Goal: Information Seeking & Learning: Learn about a topic

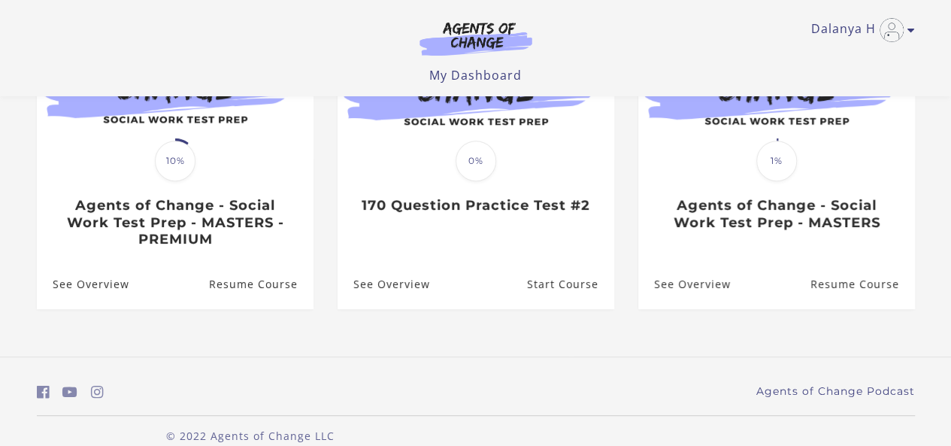
scroll to position [243, 0]
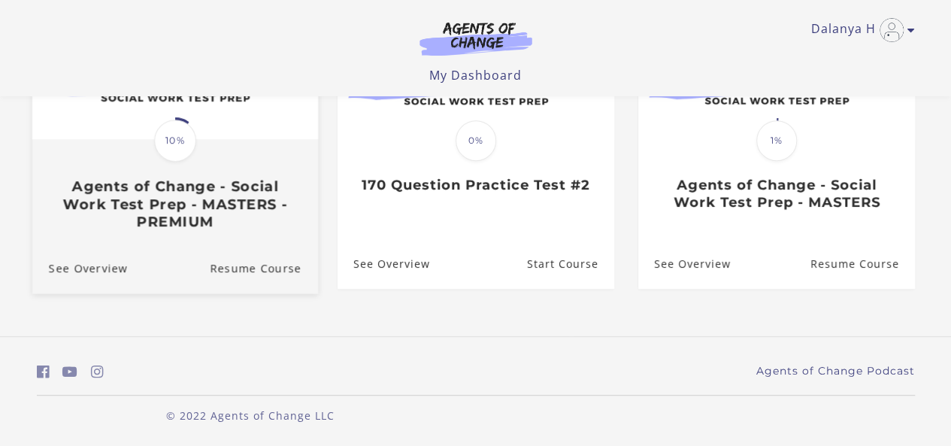
click at [184, 178] on h3 "Agents of Change - Social Work Test Prep - MASTERS - PREMIUM" at bounding box center [174, 203] width 252 height 53
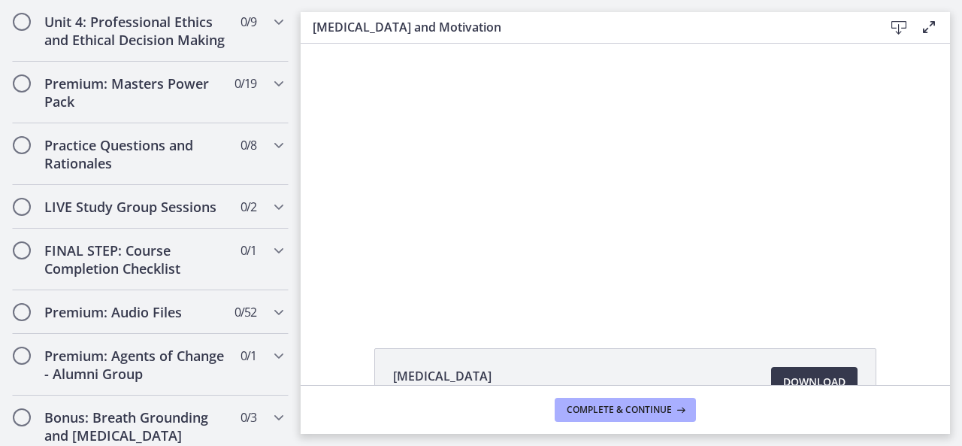
scroll to position [1232, 0]
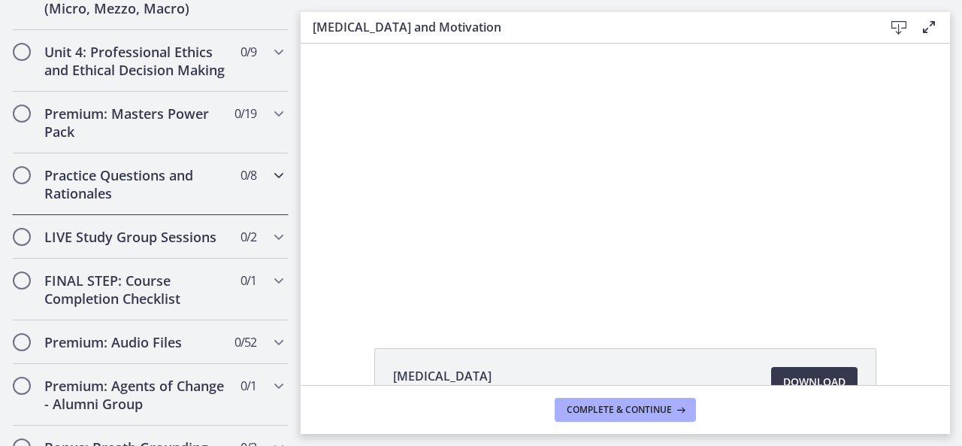
click at [108, 195] on h2 "Practice Questions and Rationales" at bounding box center [135, 184] width 183 height 36
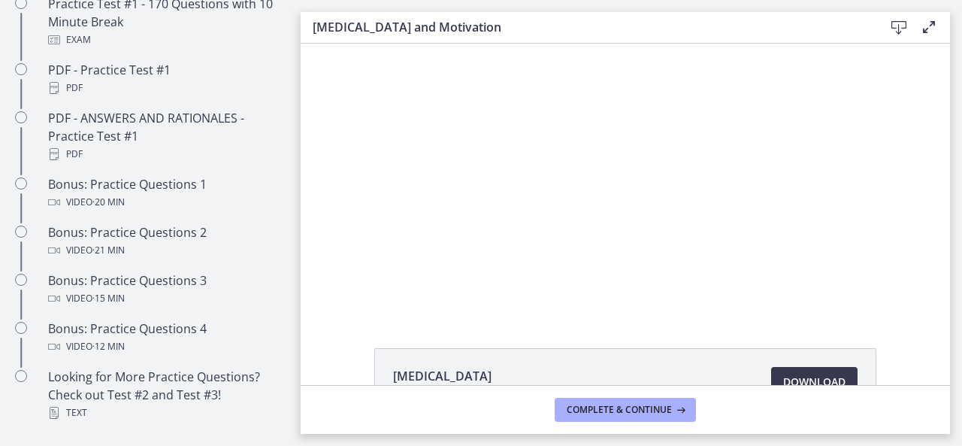
scroll to position [636, 0]
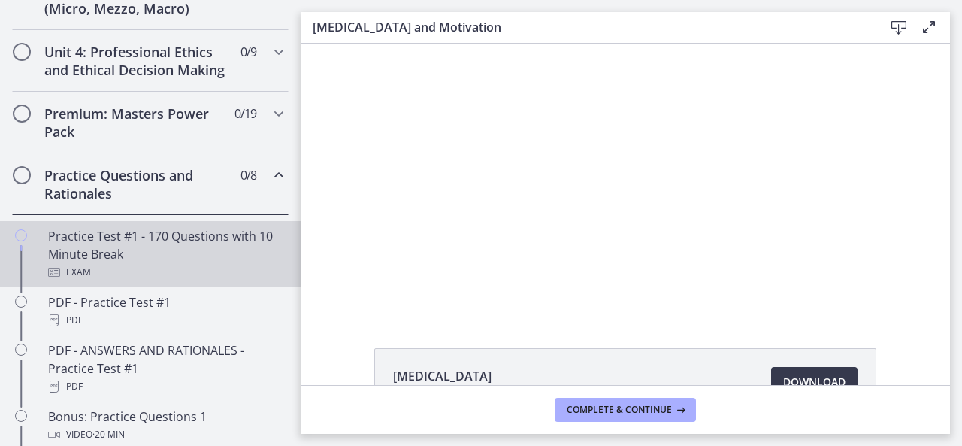
click at [105, 258] on div "Practice Test #1 - 170 Questions with 10 Minute Break Exam" at bounding box center [165, 254] width 234 height 54
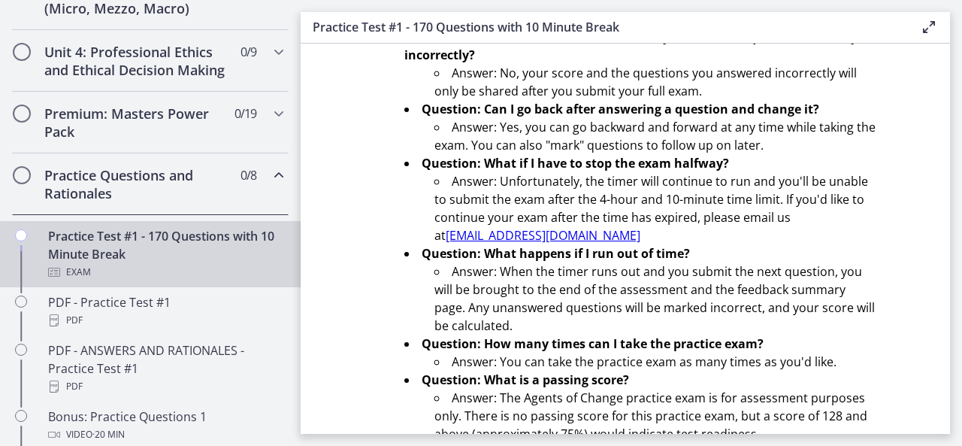
scroll to position [550, 0]
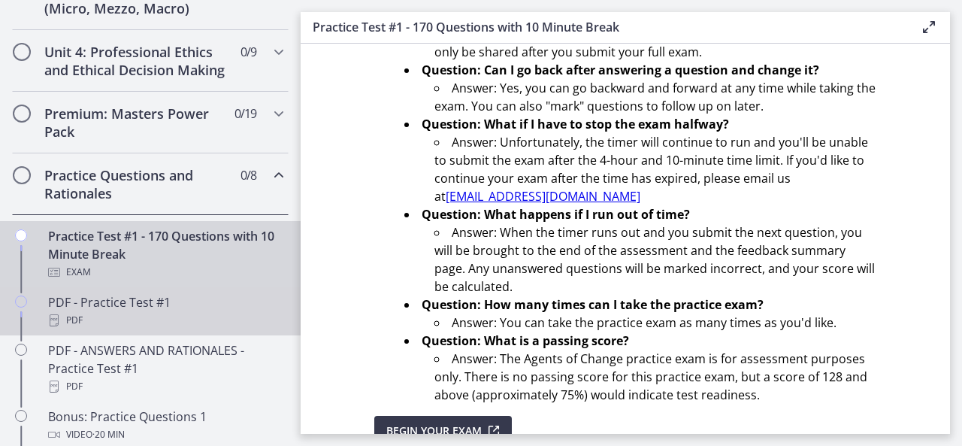
click at [167, 328] on div "PDF" at bounding box center [165, 320] width 234 height 18
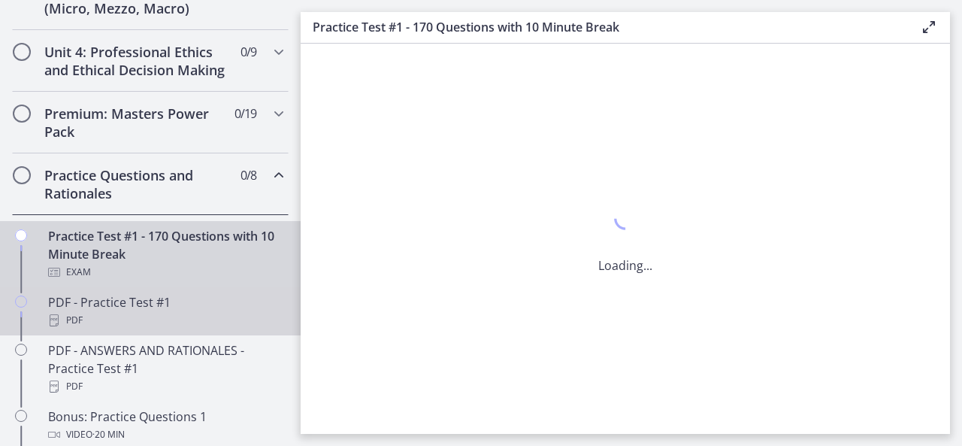
scroll to position [0, 0]
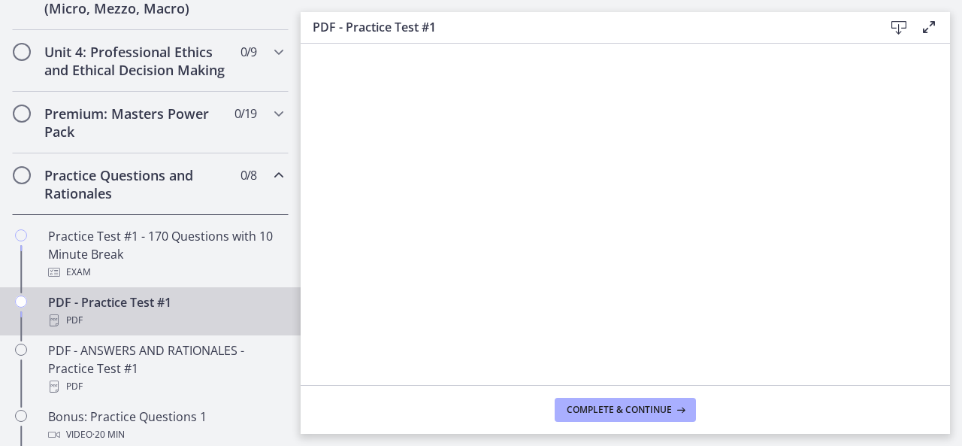
click at [946, 387] on footer "Complete & continue" at bounding box center [625, 409] width 649 height 49
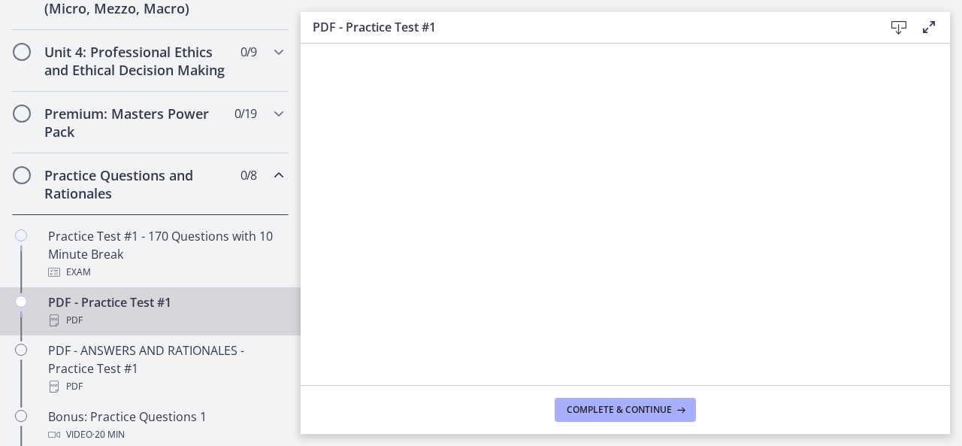
click at [946, 387] on footer "Complete & continue" at bounding box center [625, 409] width 649 height 49
drag, startPoint x: 946, startPoint y: 387, endPoint x: 641, endPoint y: 409, distance: 305.8
click at [641, 409] on span "Complete & continue" at bounding box center [619, 409] width 105 height 12
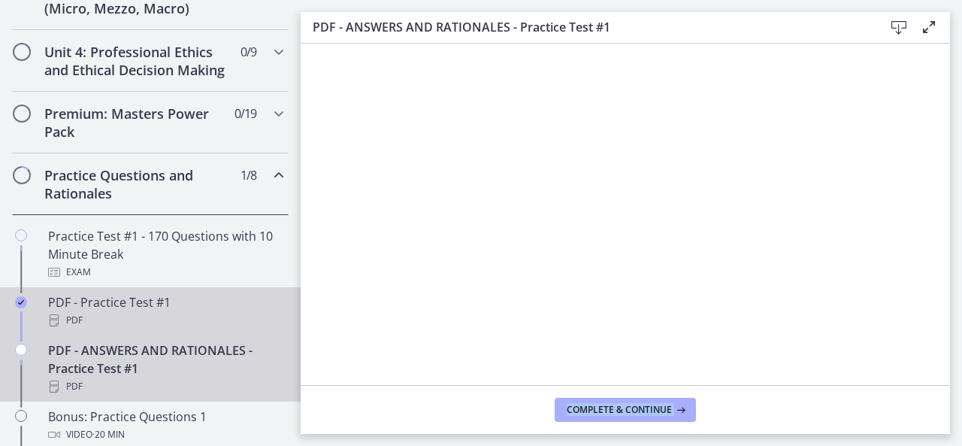
click at [135, 315] on div "PDF - Practice Test #1 PDF" at bounding box center [165, 311] width 234 height 36
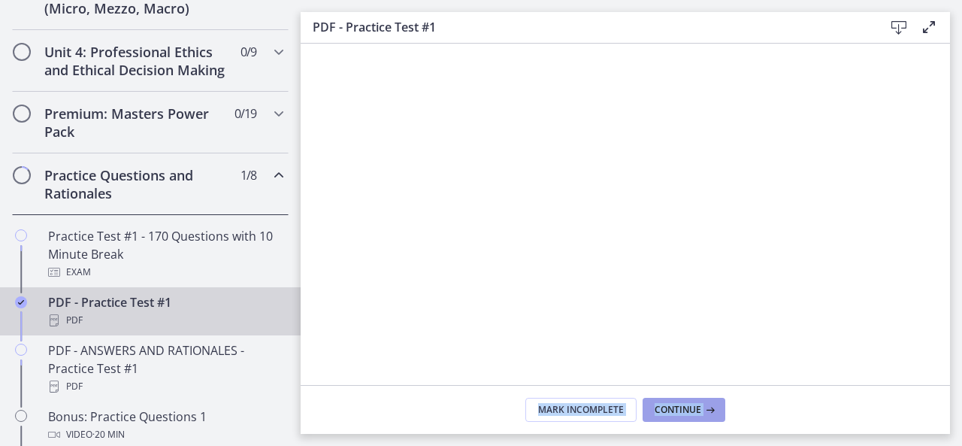
click at [679, 405] on span "Continue" at bounding box center [677, 409] width 47 height 12
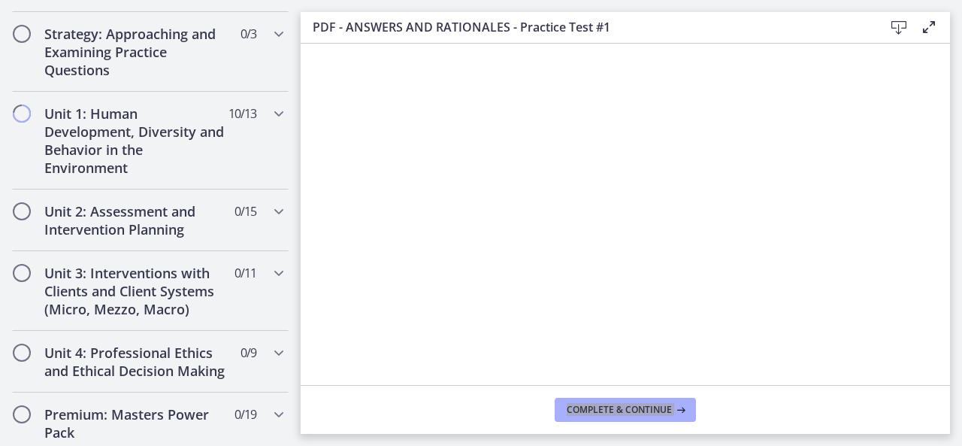
scroll to position [306, 0]
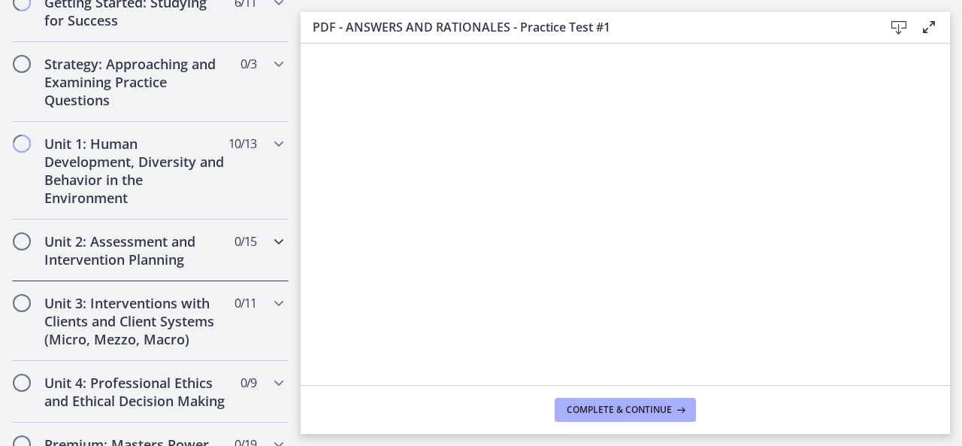
click at [111, 247] on h2 "Unit 2: Assessment and Intervention Planning" at bounding box center [135, 250] width 183 height 36
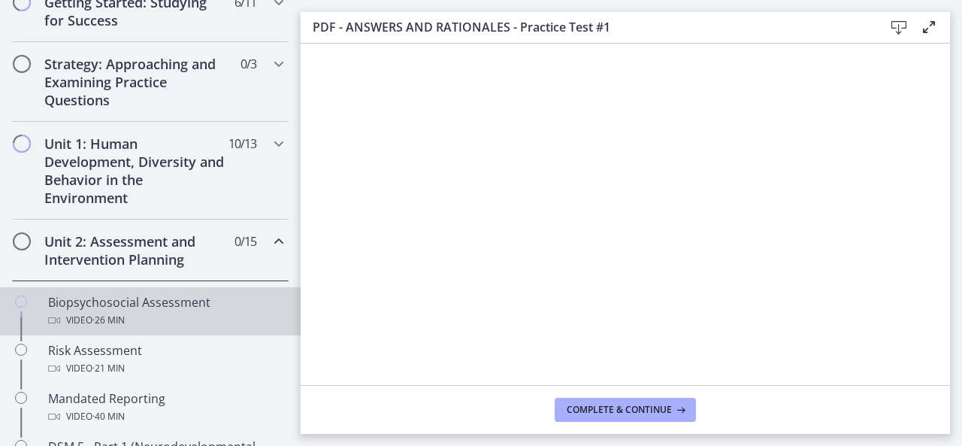
click at [155, 297] on div "Biopsychosocial Assessment Video · 26 min" at bounding box center [165, 311] width 234 height 36
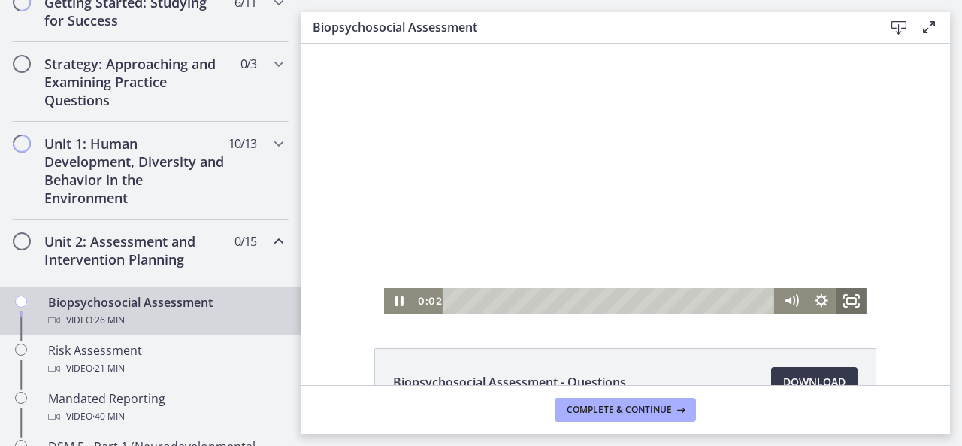
click at [849, 303] on icon "Fullscreen" at bounding box center [851, 301] width 30 height 26
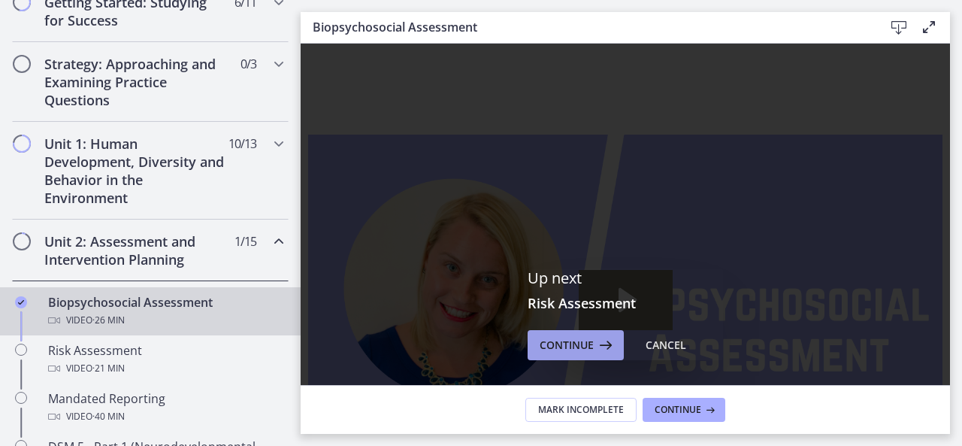
click at [549, 333] on button "Continue" at bounding box center [575, 345] width 96 height 30
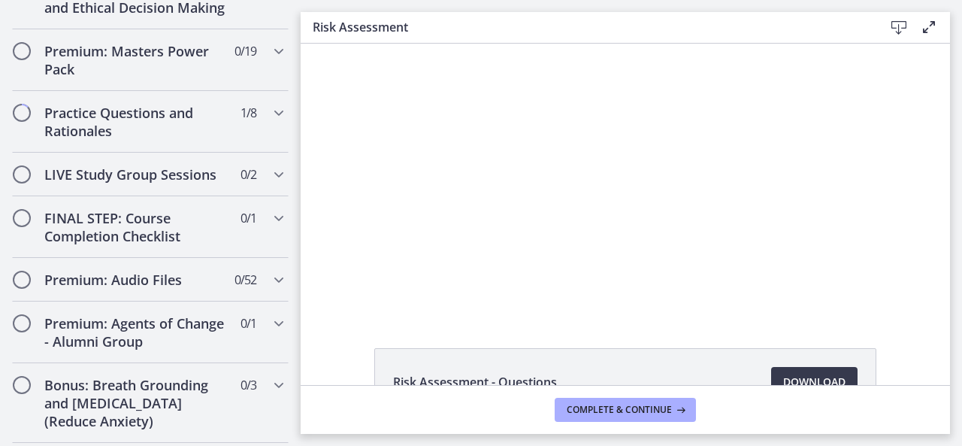
scroll to position [1598, 0]
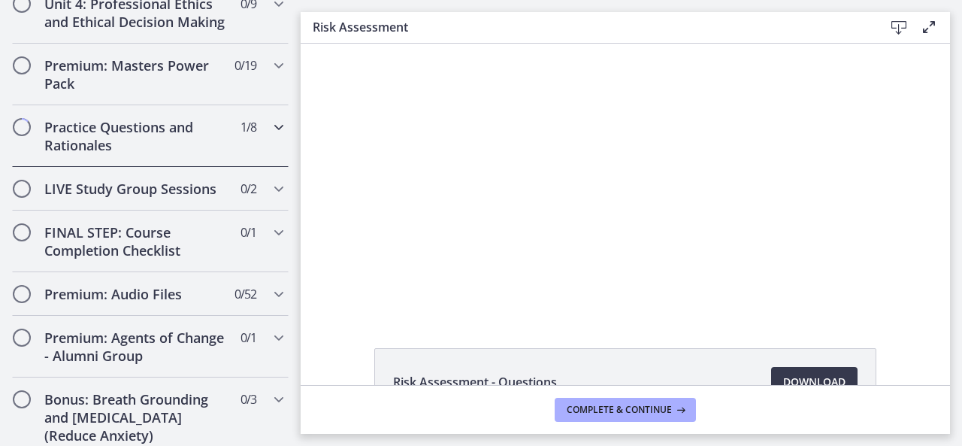
click at [173, 154] on h2 "Practice Questions and Rationales" at bounding box center [135, 136] width 183 height 36
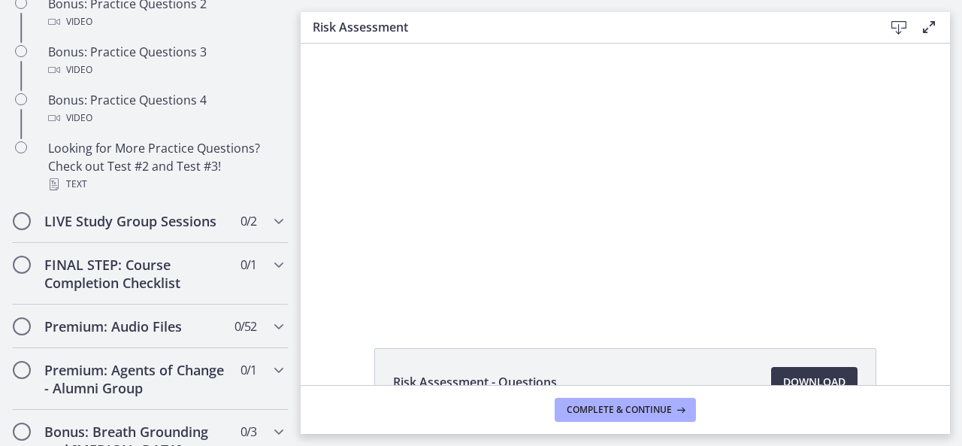
scroll to position [666, 0]
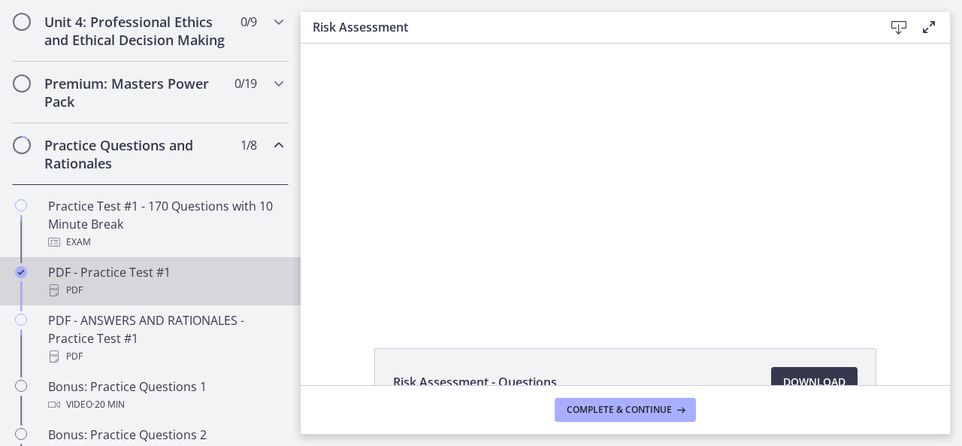
click at [156, 285] on div "PDF - Practice Test #1 PDF" at bounding box center [165, 281] width 234 height 36
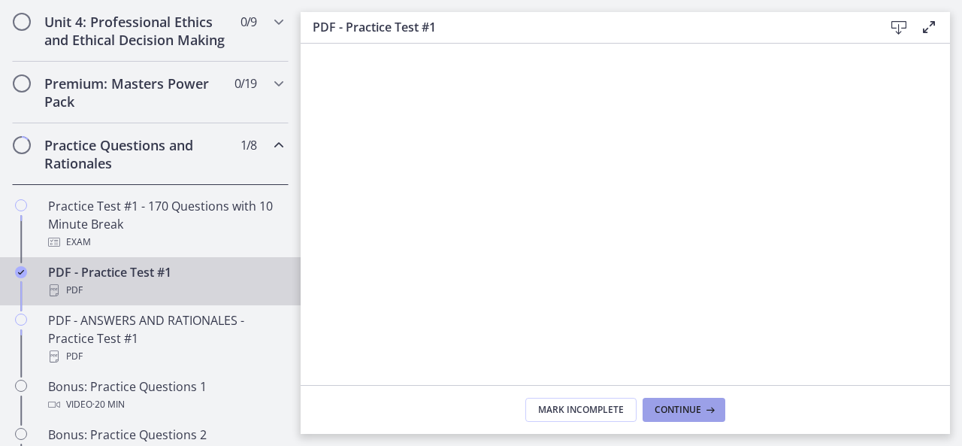
click at [702, 407] on icon at bounding box center [708, 409] width 15 height 12
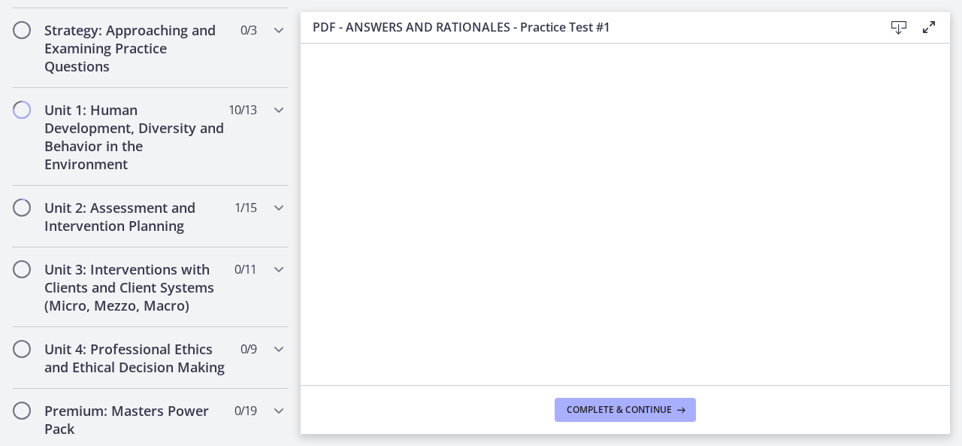
scroll to position [336, 0]
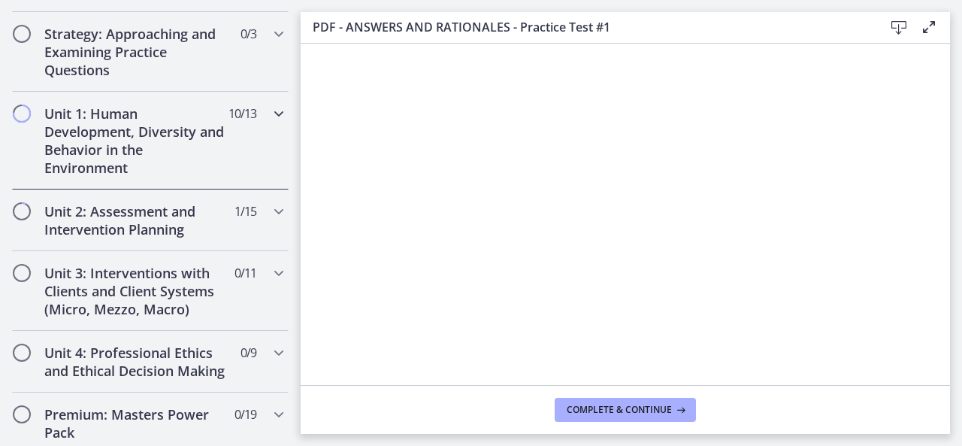
click at [114, 116] on h2 "Unit 1: Human Development, Diversity and Behavior in the Environment" at bounding box center [135, 140] width 183 height 72
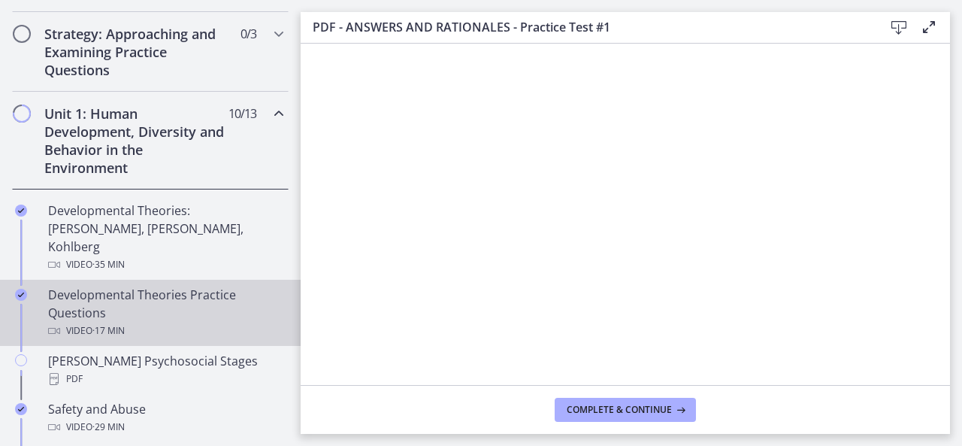
click at [151, 286] on div "Developmental Theories Practice Questions Video · 17 min" at bounding box center [165, 313] width 234 height 54
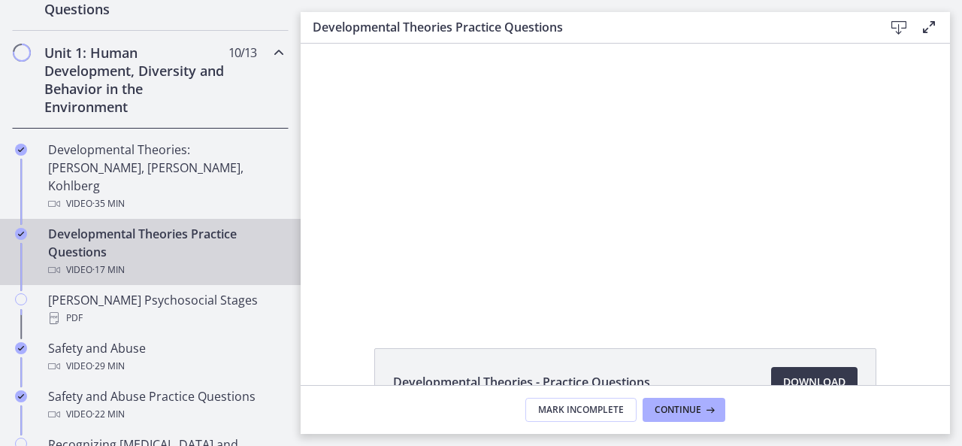
scroll to position [396, 0]
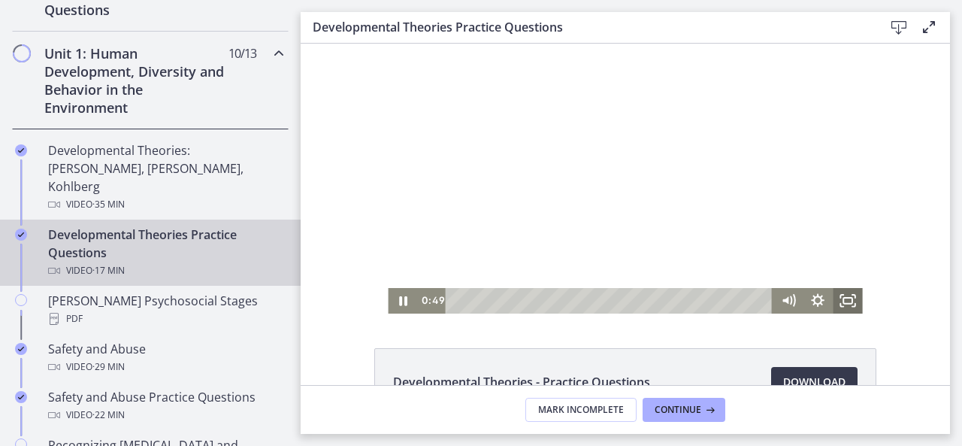
click at [845, 303] on icon "Fullscreen" at bounding box center [847, 301] width 29 height 26
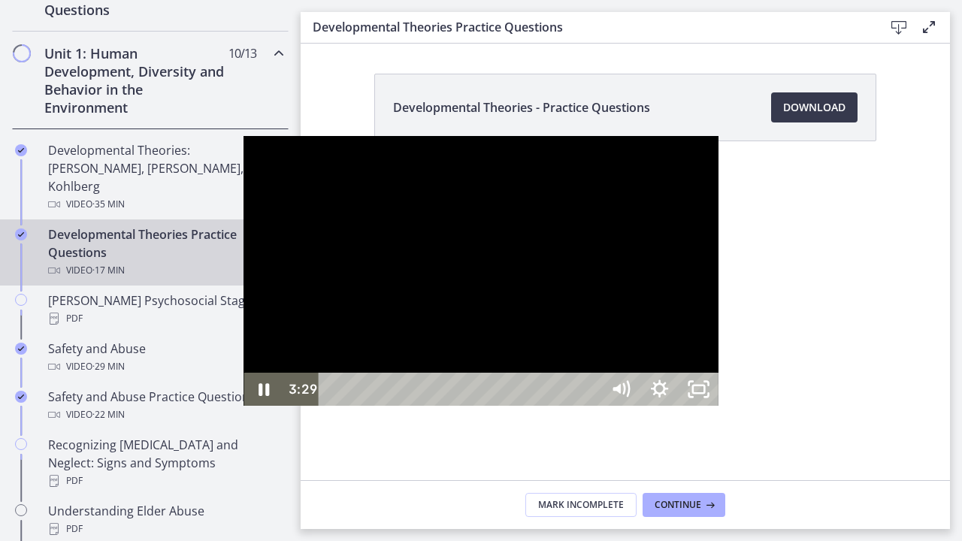
click at [714, 346] on div at bounding box center [480, 271] width 474 height 270
click at [718, 405] on icon "Unfullscreen" at bounding box center [698, 388] width 39 height 33
